Goal: Information Seeking & Learning: Understand process/instructions

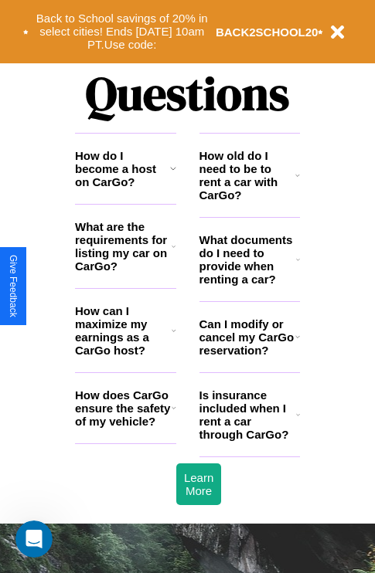
scroll to position [1872, 0]
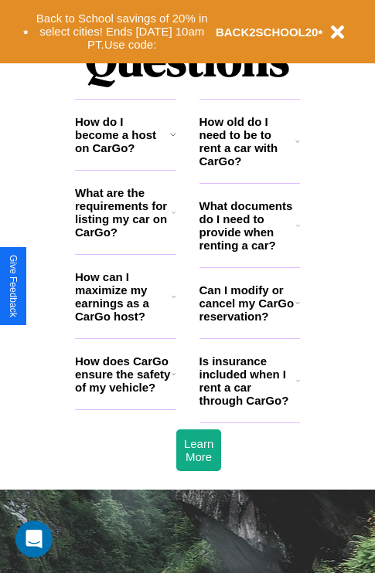
click at [125, 237] on h3 "What are the requirements for listing my car on CarGo?" at bounding box center [123, 212] width 97 height 53
click at [173, 219] on icon at bounding box center [173, 212] width 4 height 12
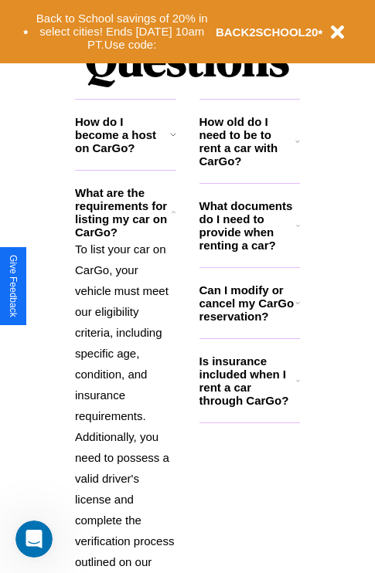
click at [297, 387] on icon at bounding box center [298, 381] width 4 height 12
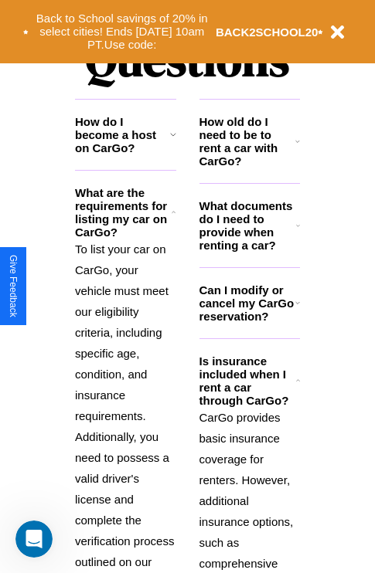
click at [173, 219] on icon at bounding box center [173, 212] width 4 height 12
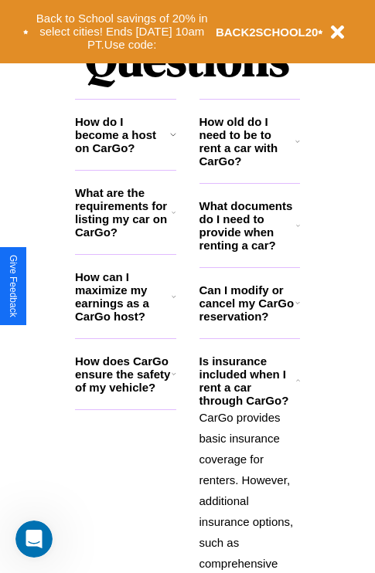
click at [125, 154] on h3 "How do I become a host on CarGo?" at bounding box center [122, 134] width 95 height 39
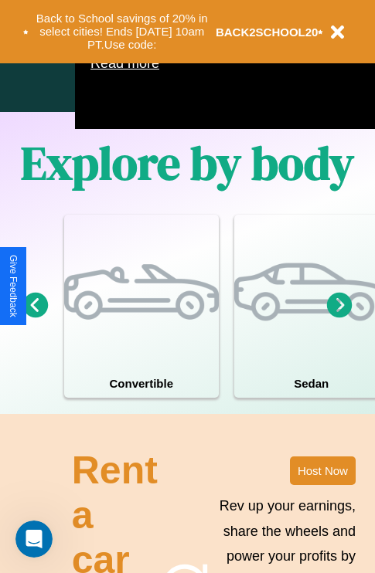
scroll to position [993, 0]
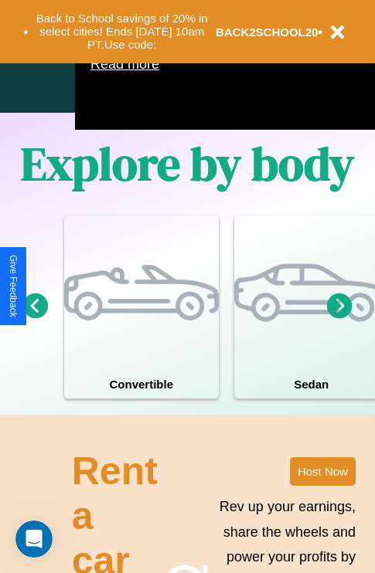
click at [35, 318] on icon at bounding box center [35, 305] width 25 height 25
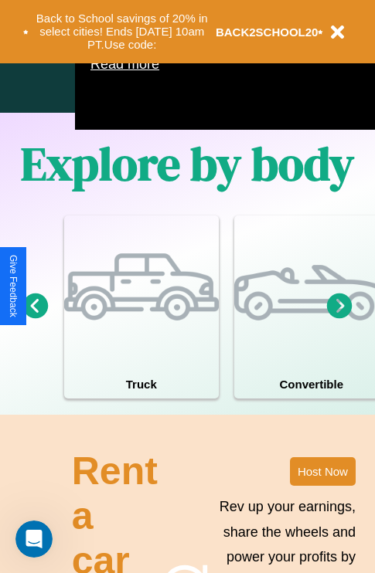
click at [339, 318] on icon at bounding box center [339, 305] width 25 height 25
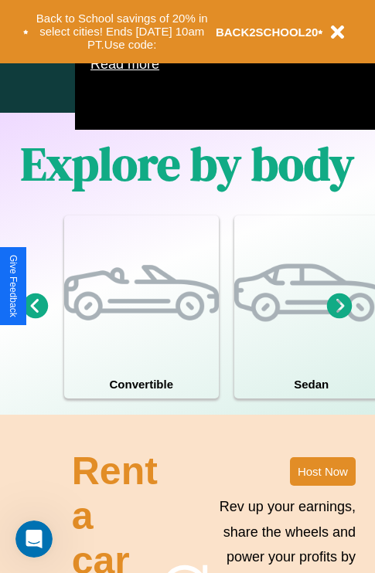
click at [339, 318] on icon at bounding box center [339, 305] width 25 height 25
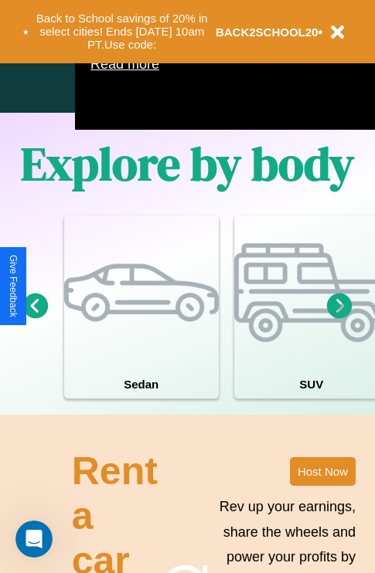
click at [339, 318] on icon at bounding box center [339, 305] width 25 height 25
